Goal: Task Accomplishment & Management: Use online tool/utility

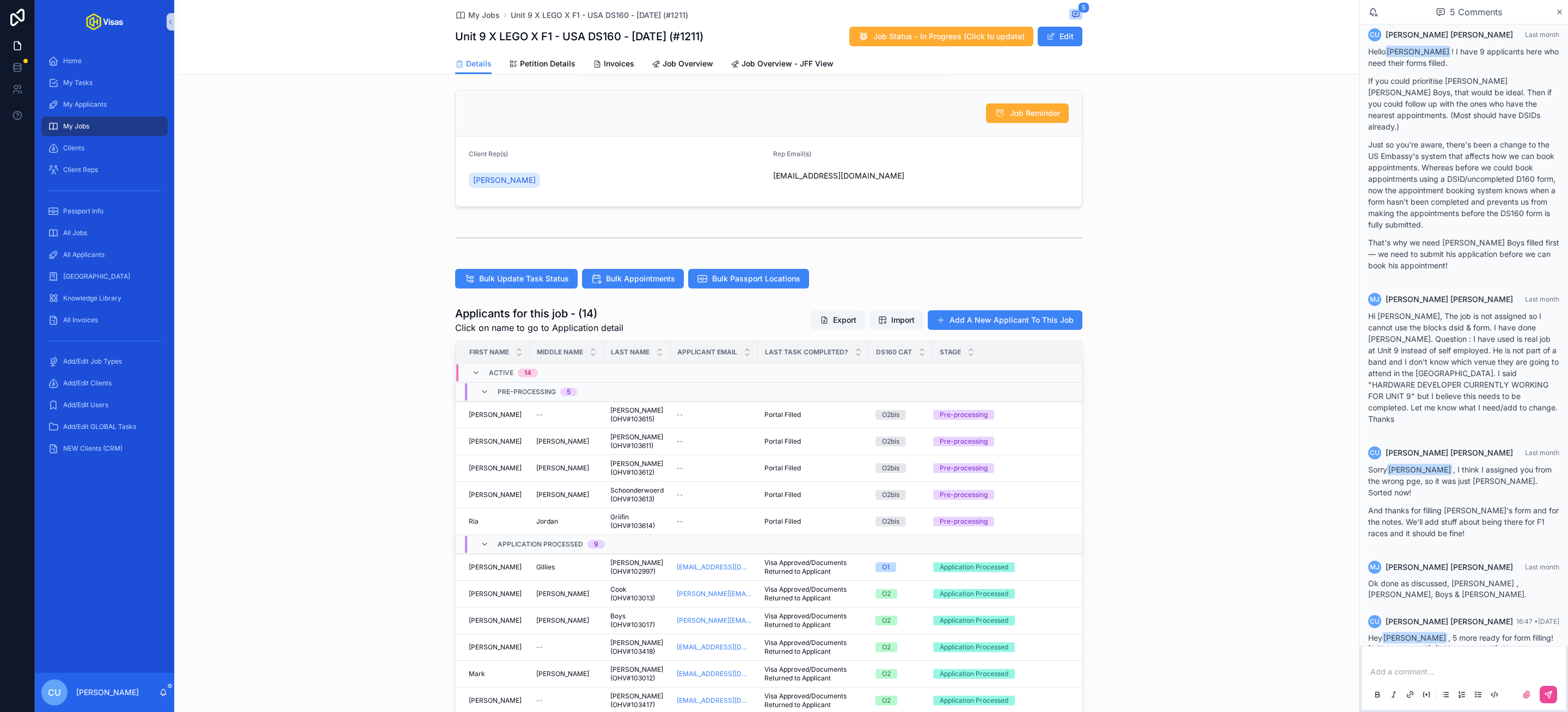
scroll to position [120, 0]
click at [520, 285] on span "Bulk Update Task Status" at bounding box center [524, 280] width 90 height 11
click at [403, 231] on div "scrollable content" at bounding box center [768, 239] width 1180 height 36
click at [95, 251] on span "All Applicants" at bounding box center [84, 254] width 42 height 8
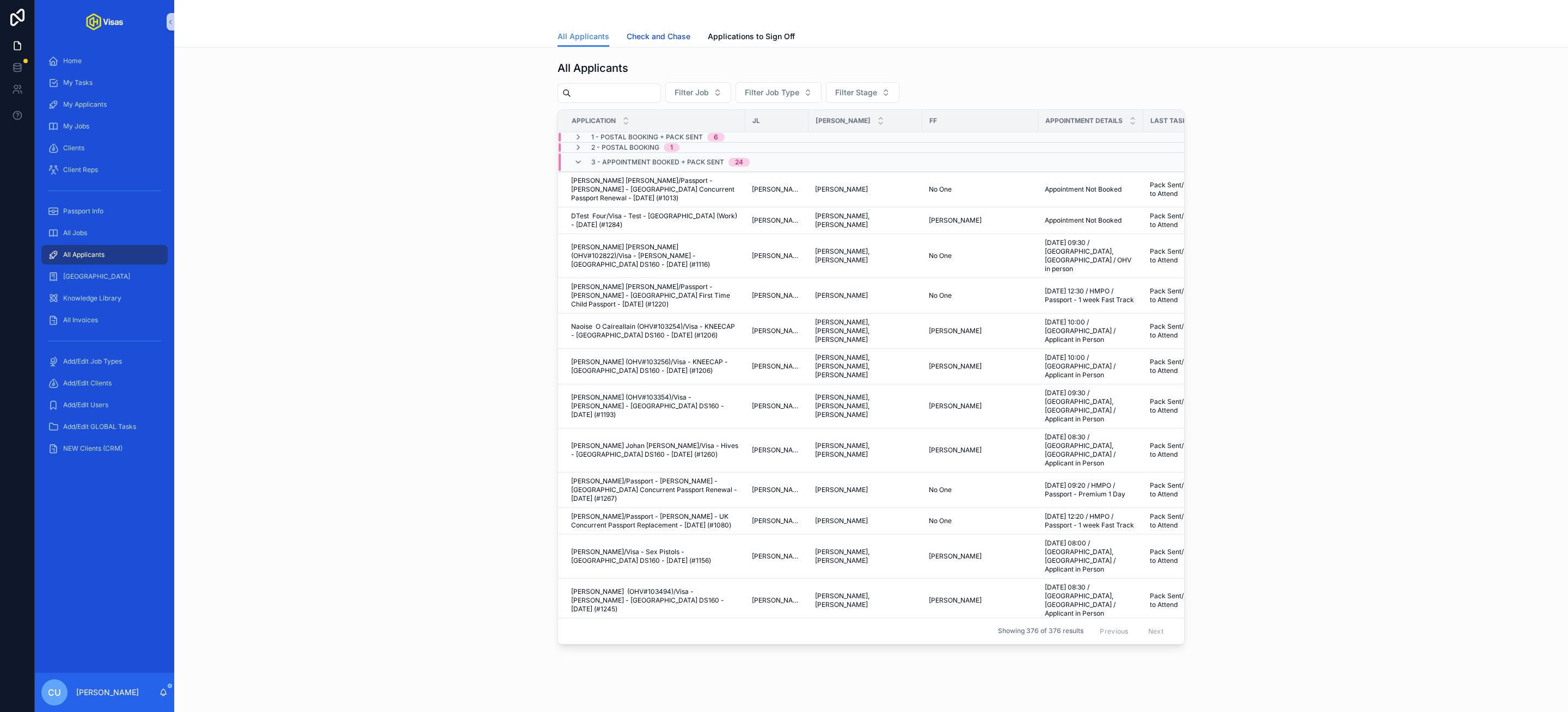
click at [667, 37] on span "Check and Chase" at bounding box center [658, 37] width 63 height 11
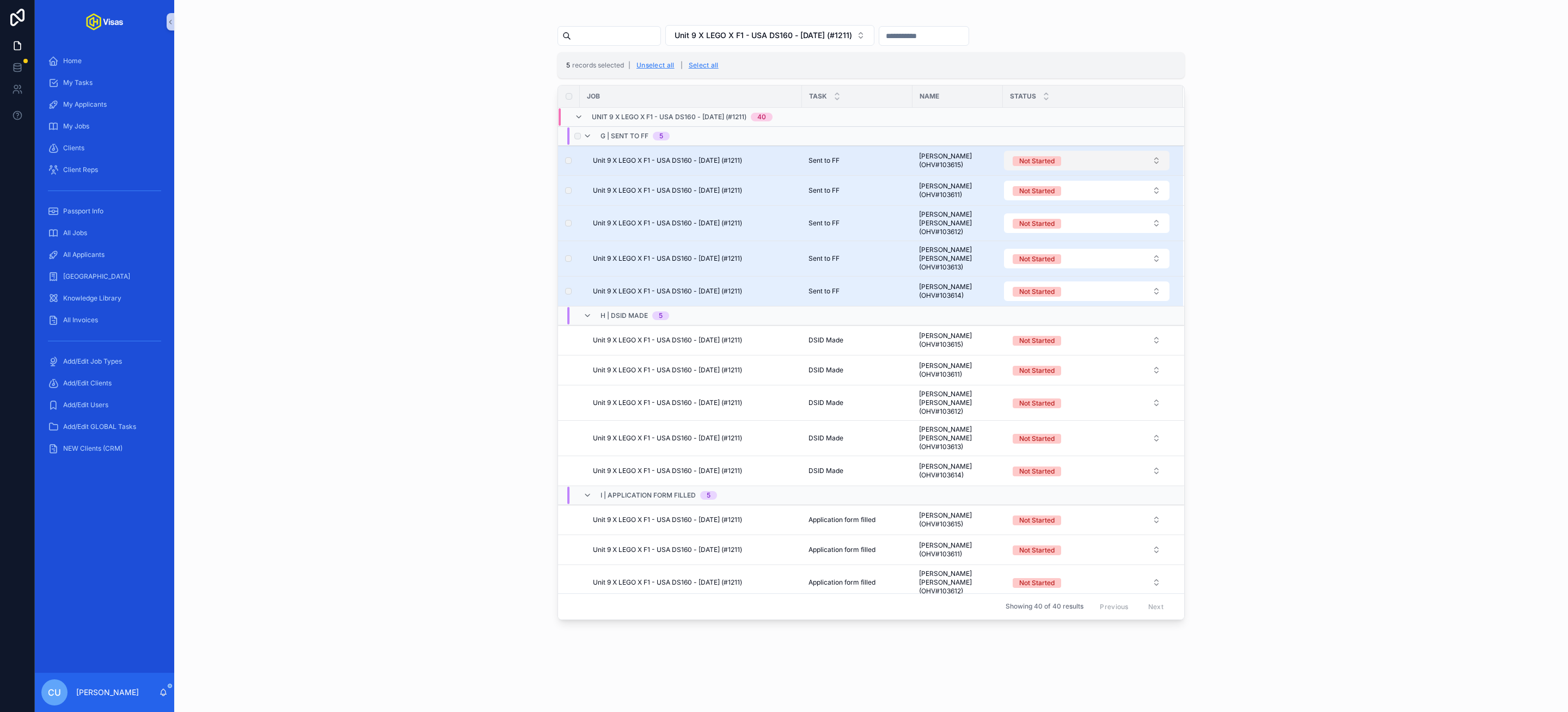
click at [1054, 158] on div "Not Started" at bounding box center [1037, 161] width 35 height 9
click at [1156, 277] on button "Use setting" at bounding box center [1155, 275] width 17 height 8
click at [1059, 258] on div "Complete" at bounding box center [1087, 254] width 160 height 16
